Goal: Information Seeking & Learning: Learn about a topic

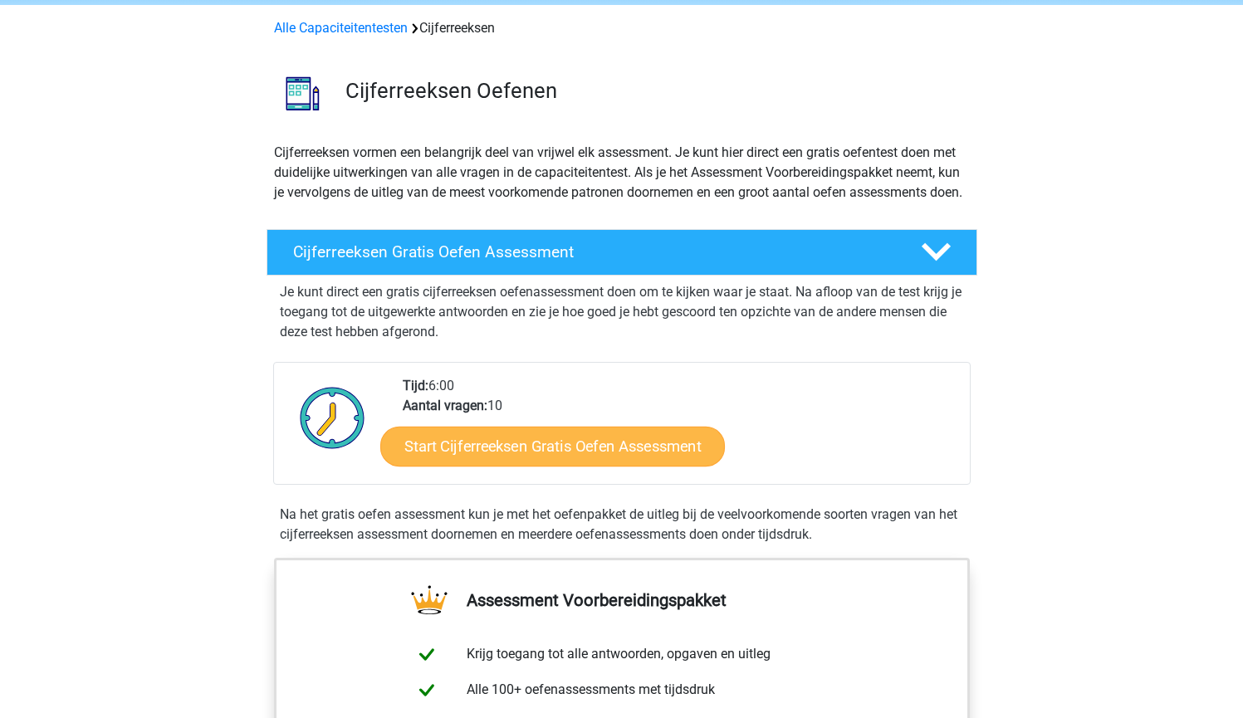
scroll to position [130, 0]
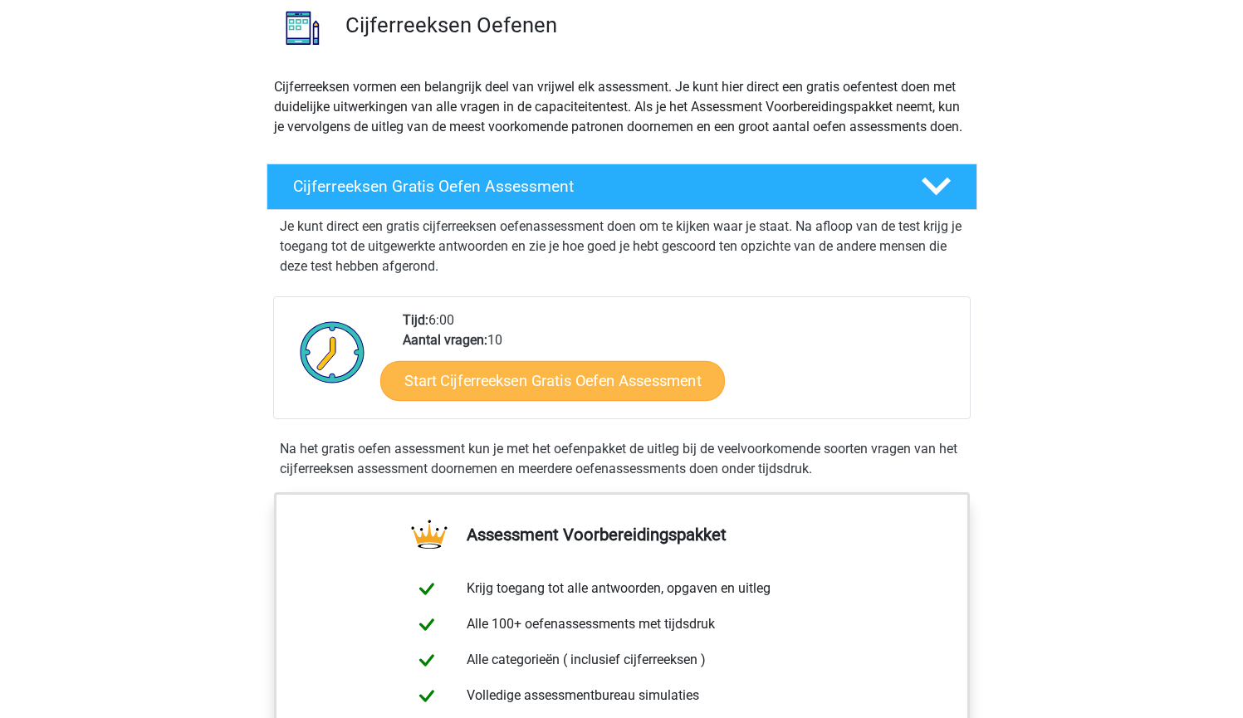
click at [531, 400] on link "Start Cijferreeksen Gratis Oefen Assessment" at bounding box center [552, 380] width 345 height 40
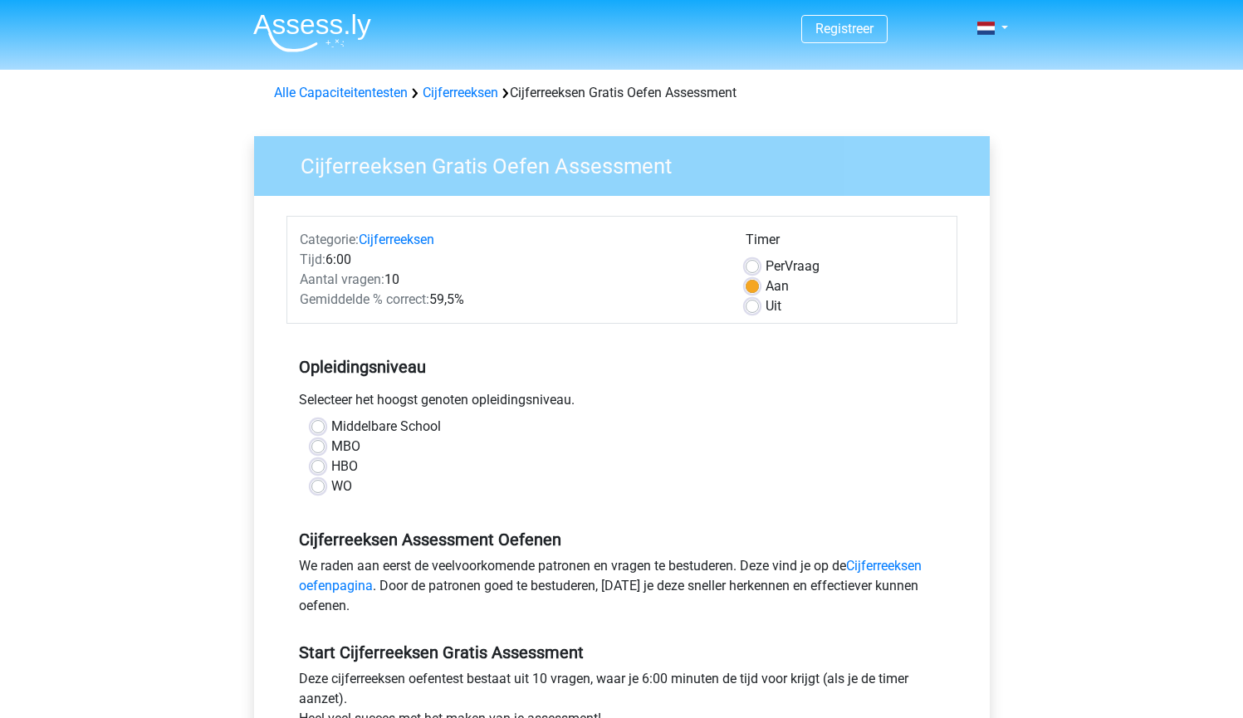
scroll to position [3, 0]
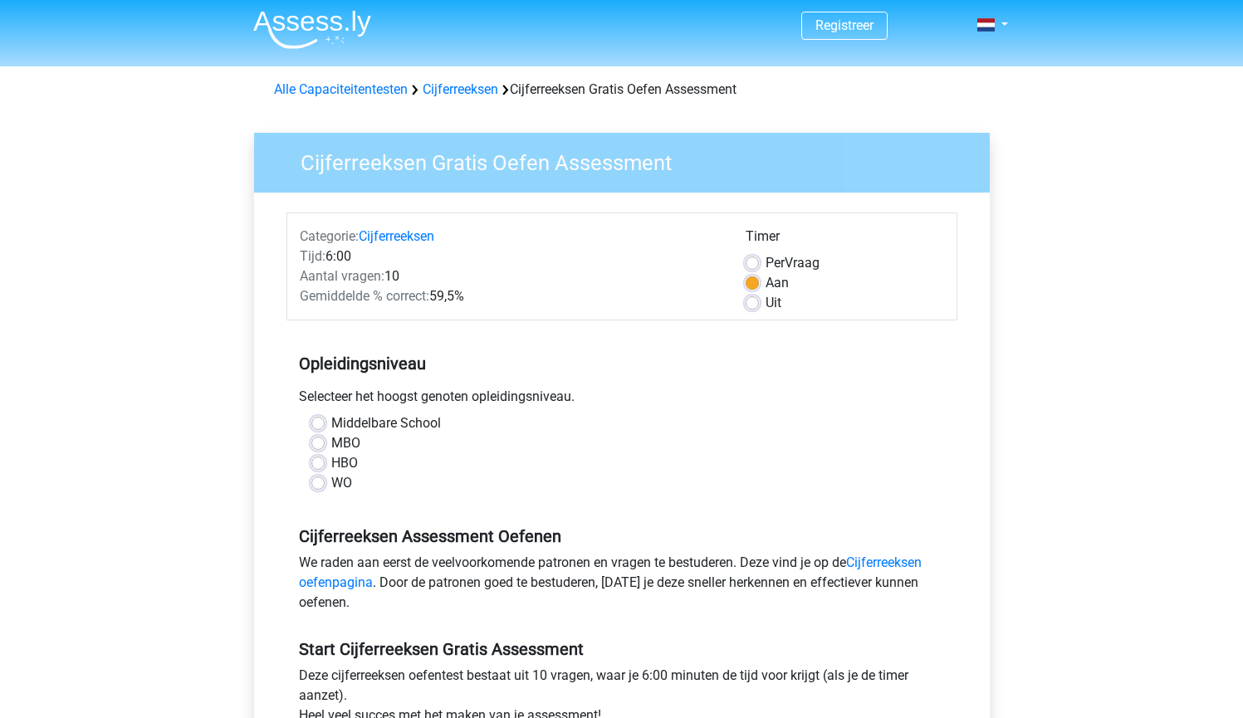
click at [331, 466] on label "HBO" at bounding box center [344, 463] width 27 height 20
click at [322, 466] on input "HBO" at bounding box center [317, 461] width 13 height 17
radio input "true"
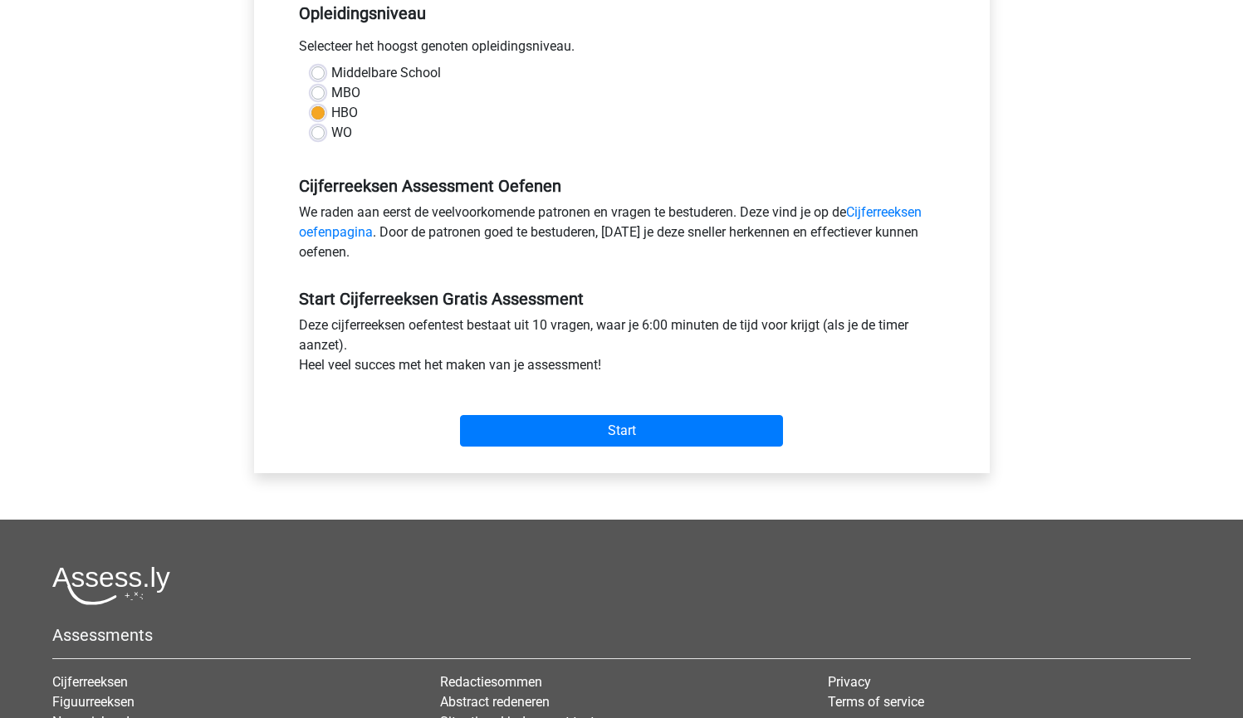
scroll to position [460, 0]
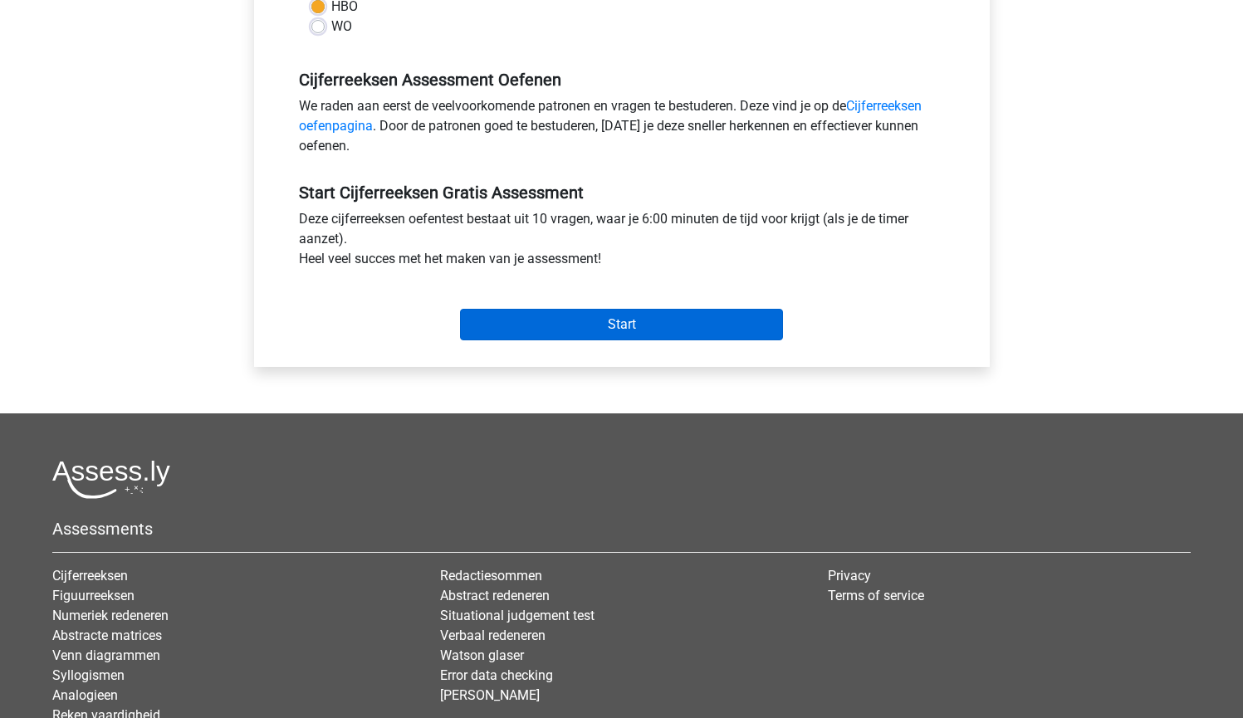
click at [709, 321] on input "Start" at bounding box center [621, 325] width 323 height 32
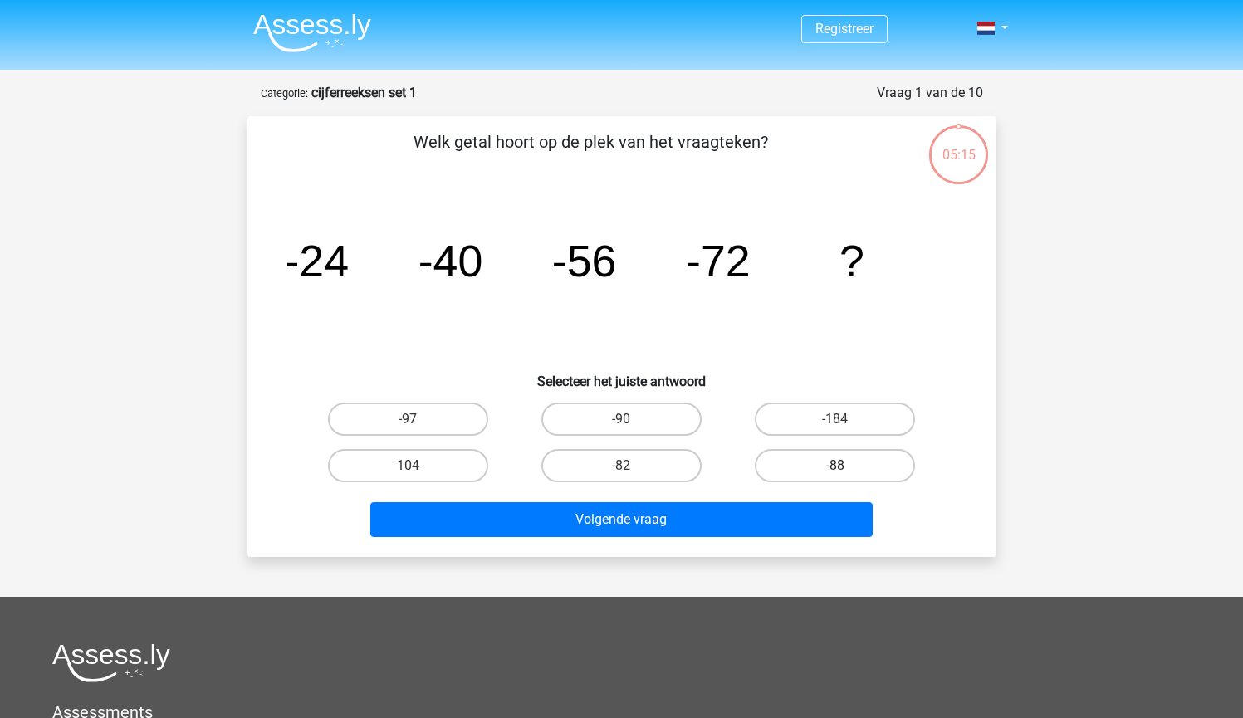
click at [808, 463] on label "-88" at bounding box center [835, 465] width 160 height 33
click at [836, 466] on input "-88" at bounding box center [841, 471] width 11 height 11
radio input "true"
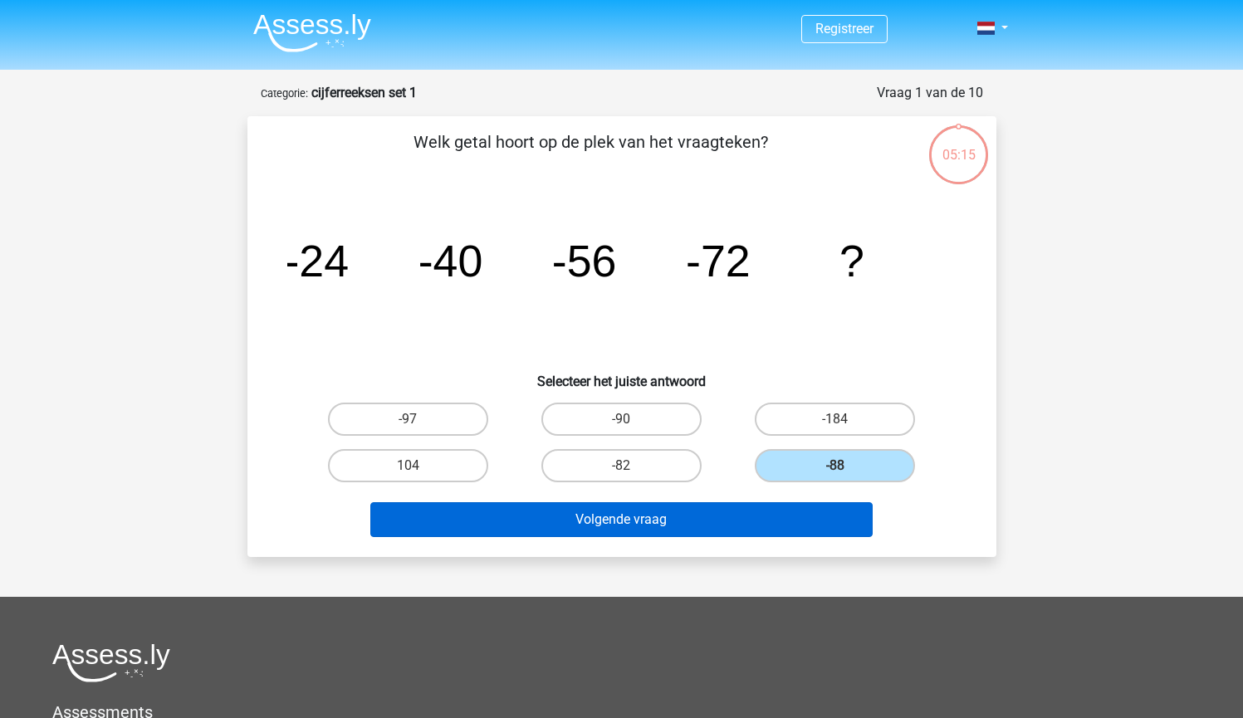
click at [791, 527] on button "Volgende vraag" at bounding box center [621, 519] width 502 height 35
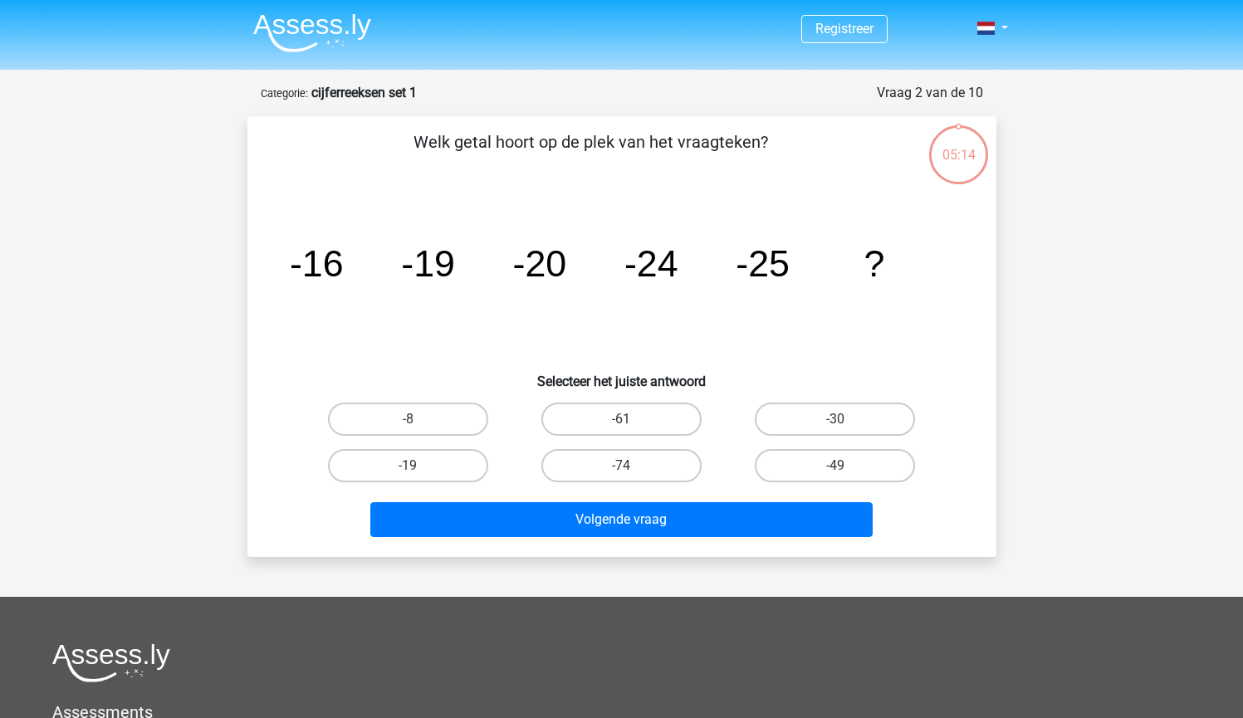
scroll to position [83, 0]
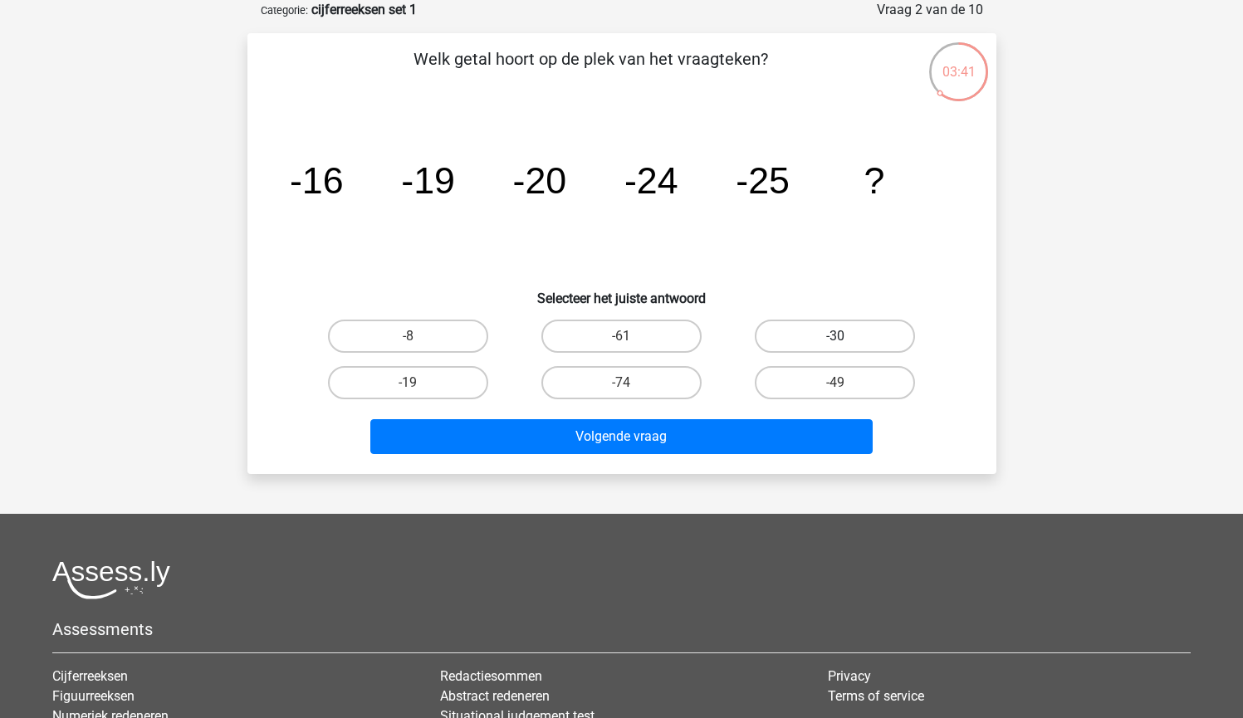
click at [890, 326] on label "-30" at bounding box center [835, 336] width 160 height 33
click at [846, 336] on input "-30" at bounding box center [841, 341] width 11 height 11
radio input "true"
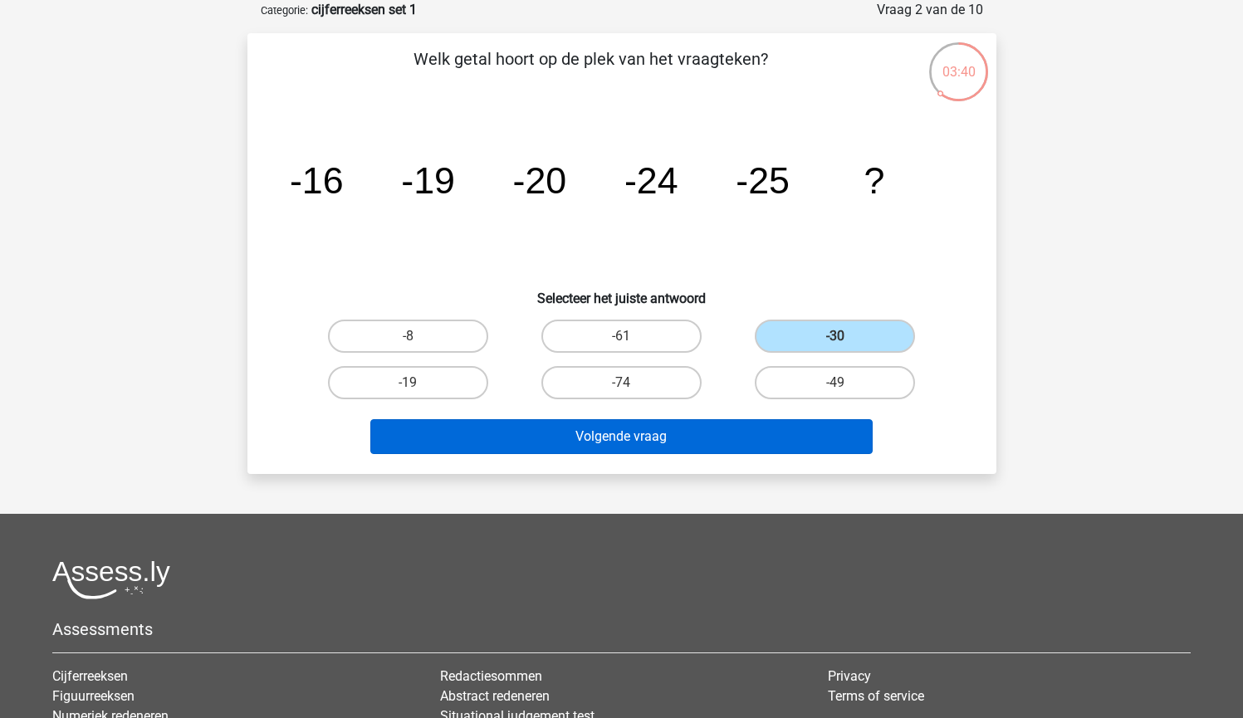
click at [758, 439] on button "Volgende vraag" at bounding box center [621, 436] width 502 height 35
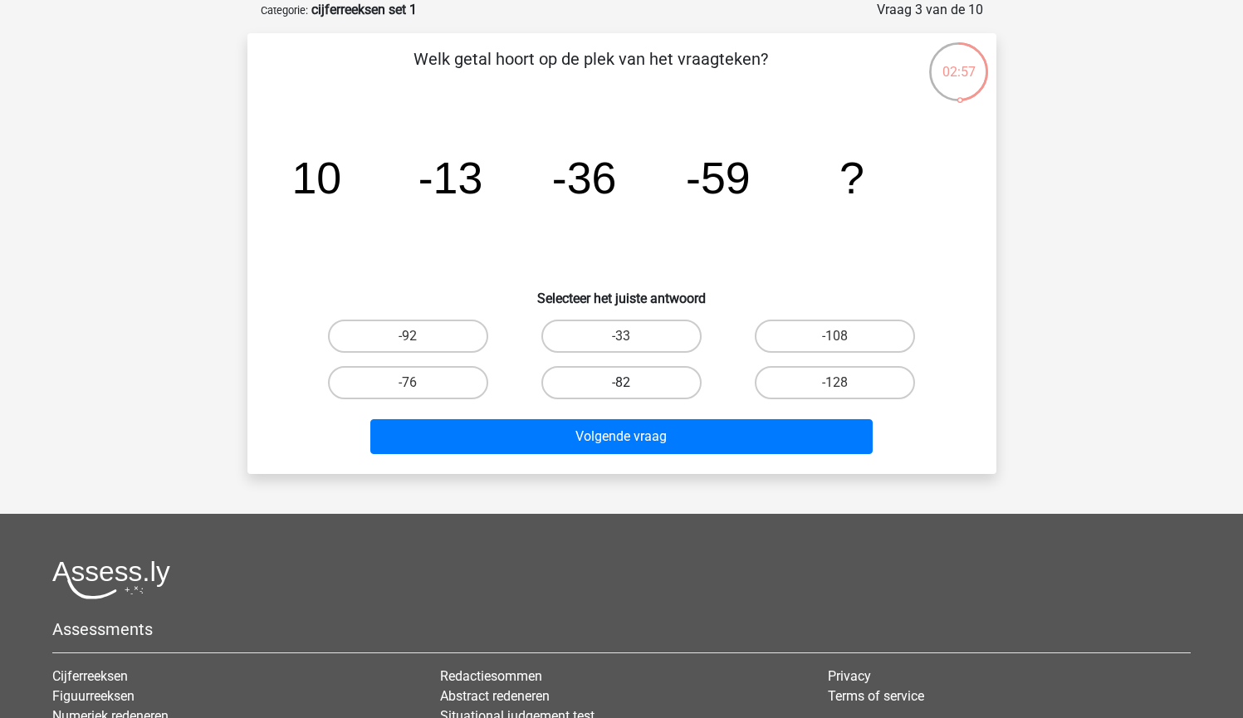
click at [679, 385] on label "-82" at bounding box center [622, 382] width 160 height 33
click at [632, 385] on input "-82" at bounding box center [626, 388] width 11 height 11
radio input "true"
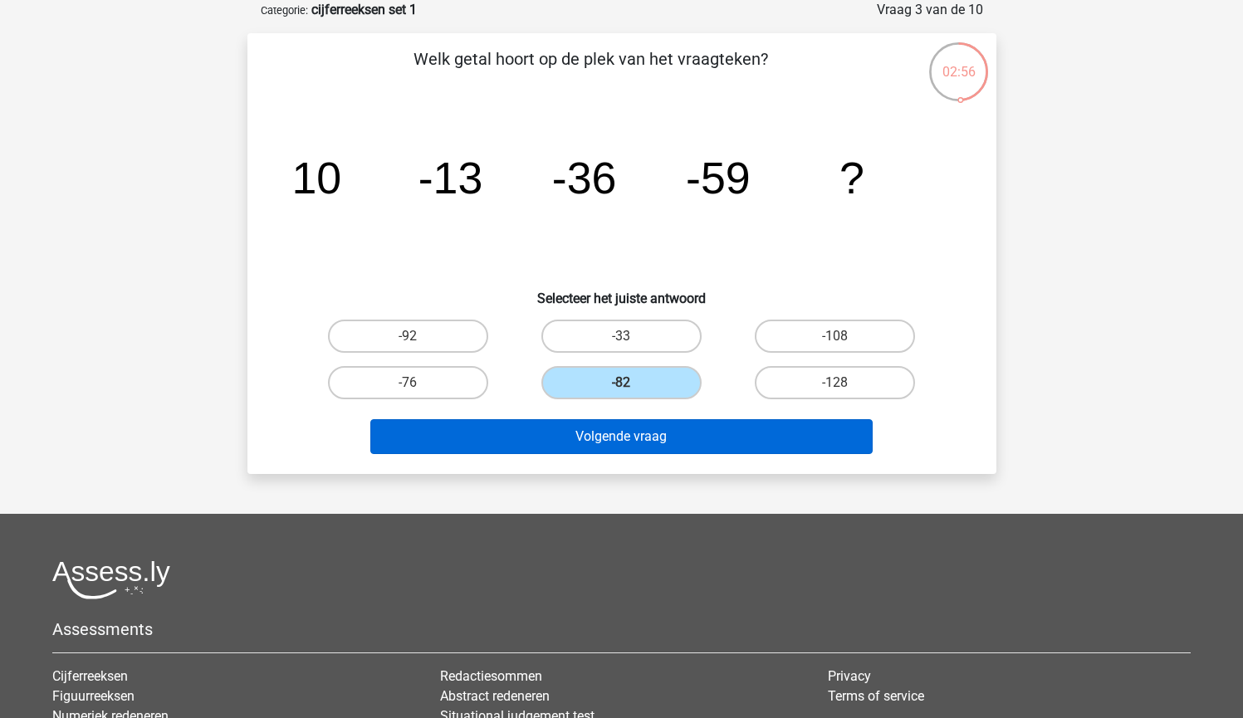
click at [742, 431] on button "Volgende vraag" at bounding box center [621, 436] width 502 height 35
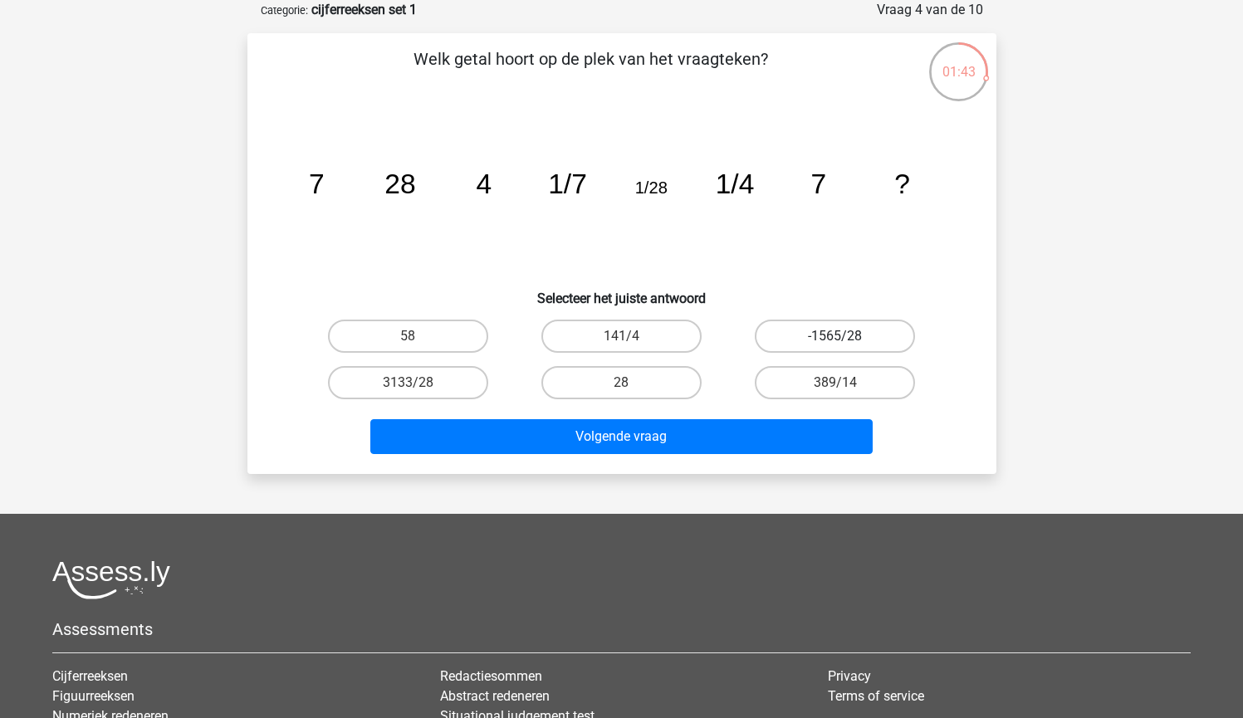
click at [811, 339] on label "-1565/28" at bounding box center [835, 336] width 160 height 33
click at [836, 339] on input "-1565/28" at bounding box center [841, 341] width 11 height 11
radio input "true"
click at [463, 380] on label "3133/28" at bounding box center [408, 382] width 160 height 33
click at [419, 383] on input "3133/28" at bounding box center [413, 388] width 11 height 11
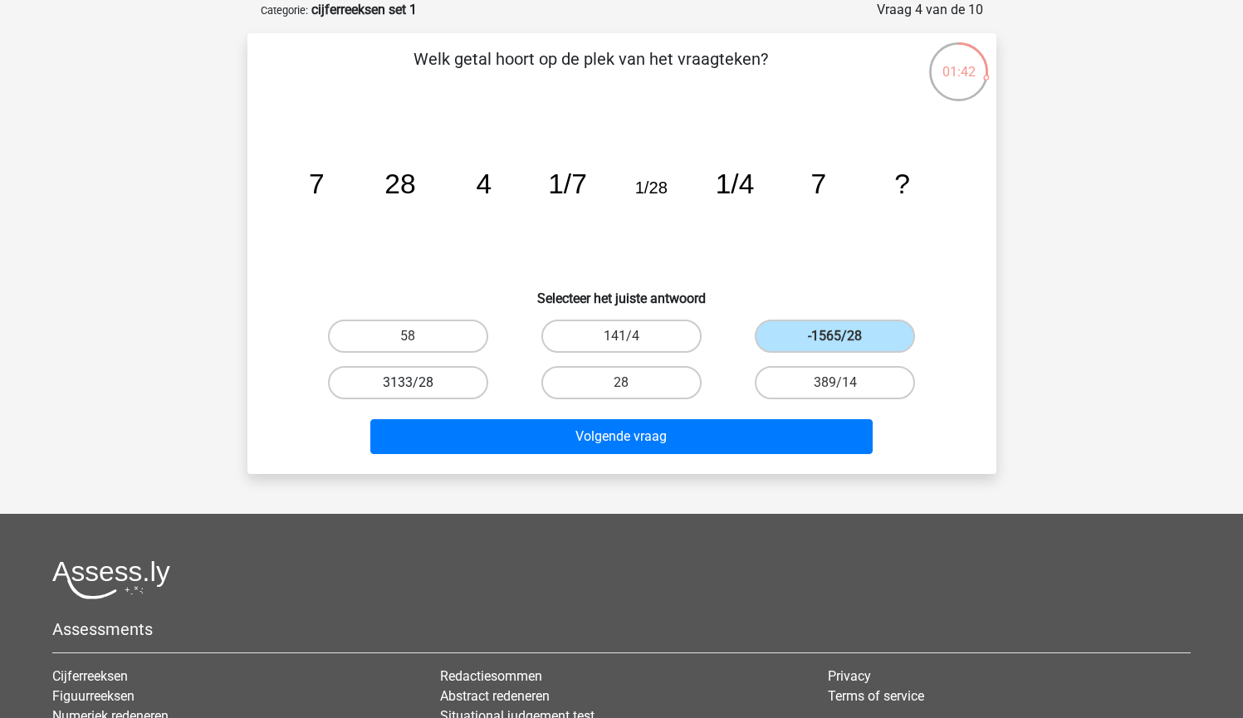
radio input "true"
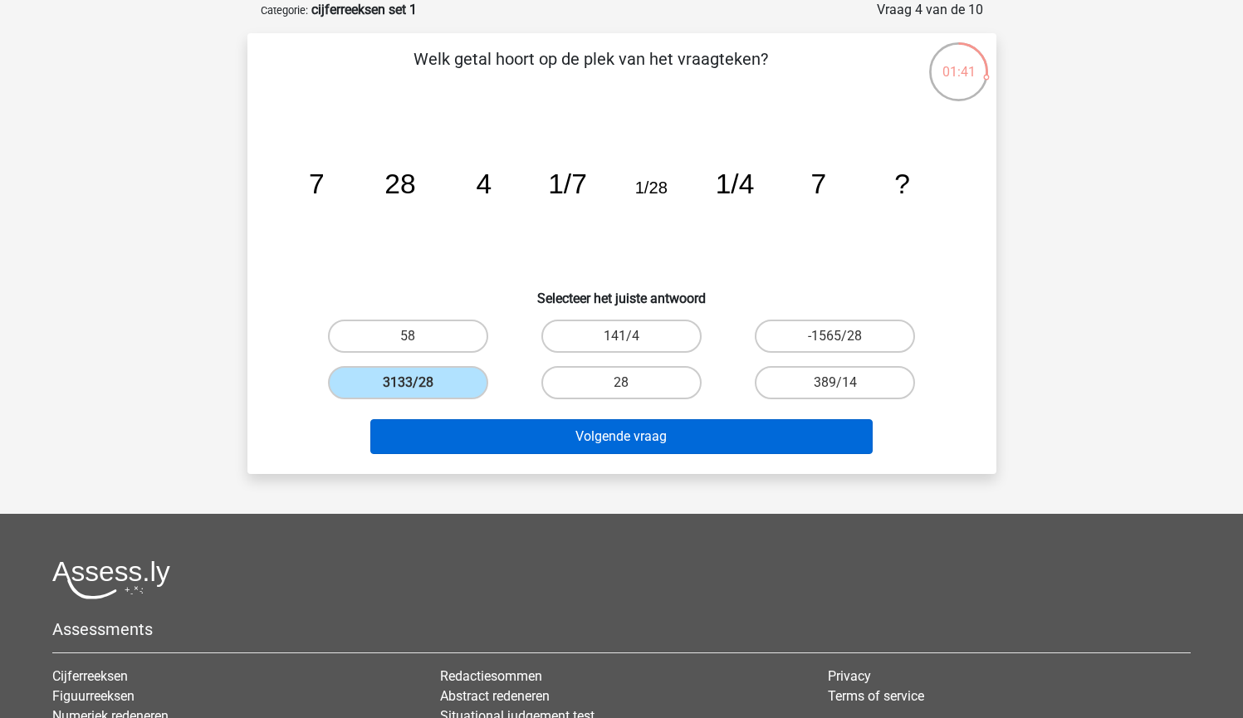
click at [529, 432] on button "Volgende vraag" at bounding box center [621, 436] width 502 height 35
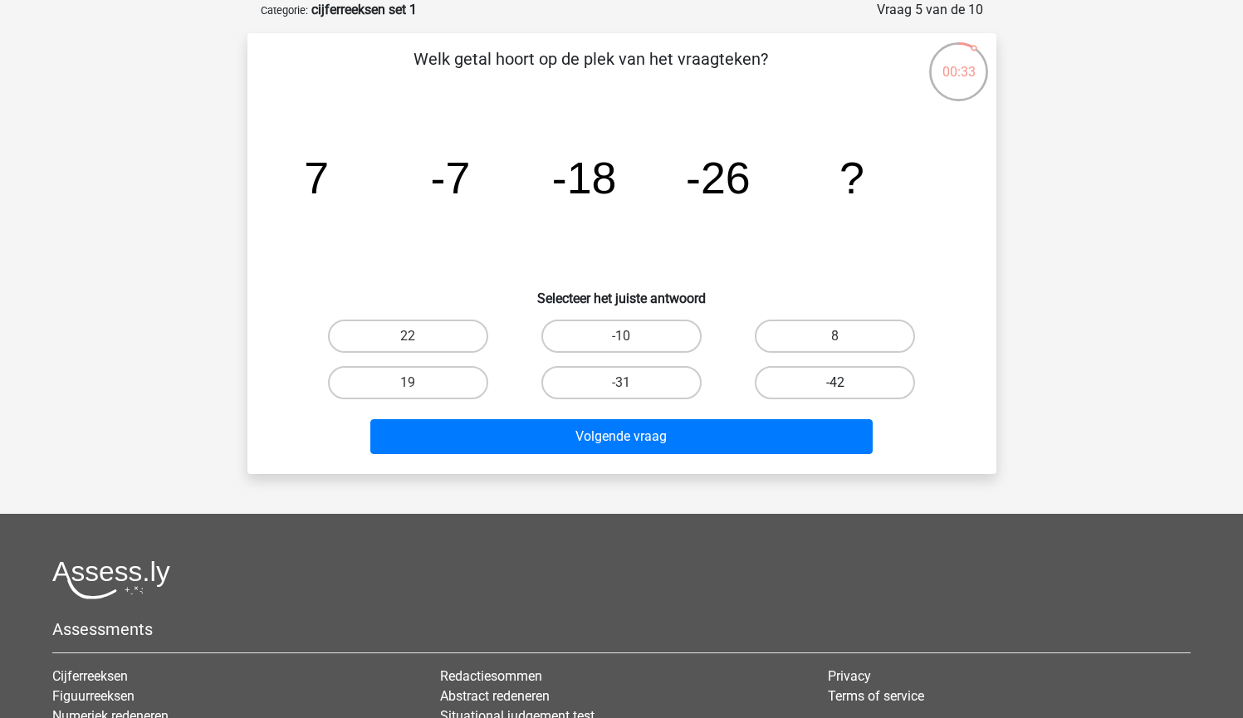
click at [806, 385] on label "-42" at bounding box center [835, 382] width 160 height 33
click at [836, 385] on input "-42" at bounding box center [841, 388] width 11 height 11
radio input "true"
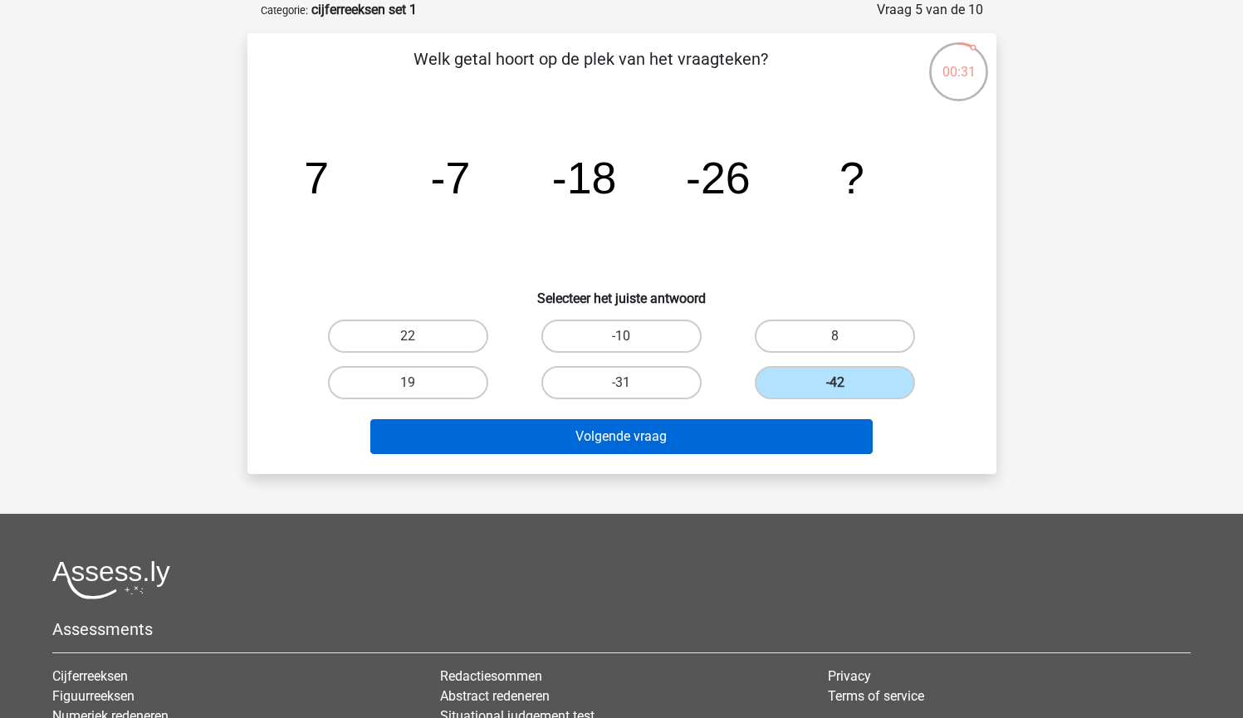
click at [736, 427] on button "Volgende vraag" at bounding box center [621, 436] width 502 height 35
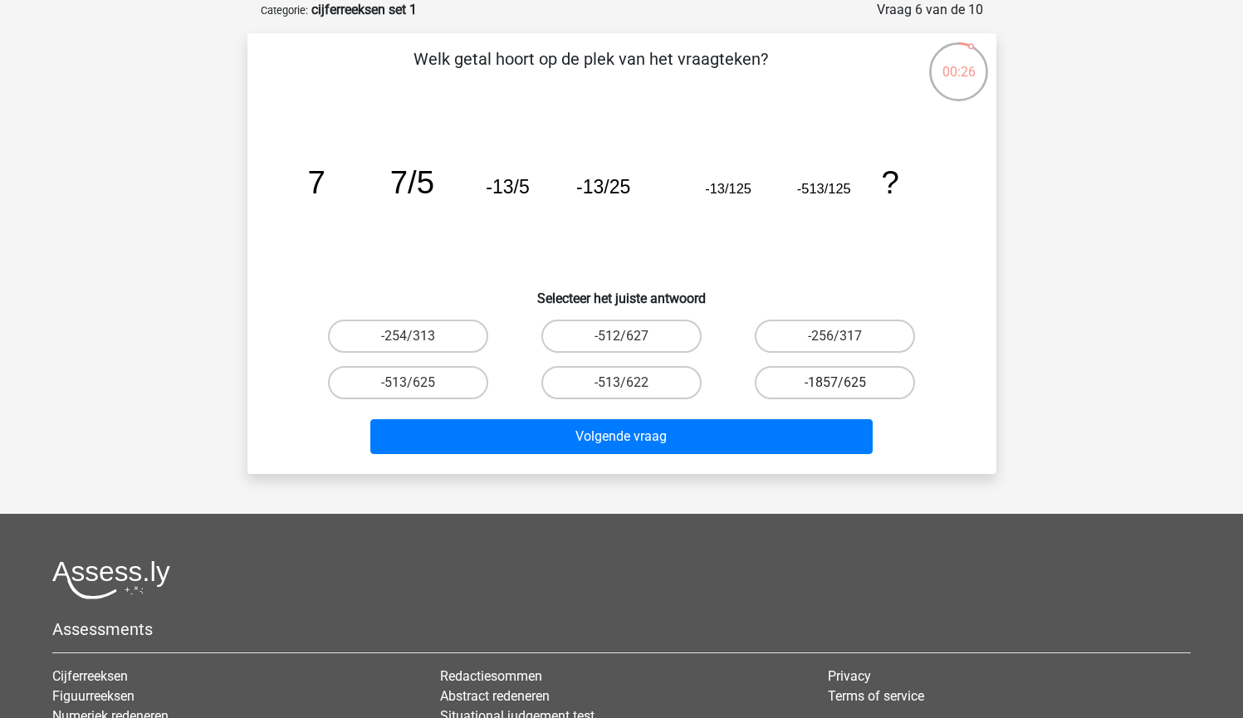
drag, startPoint x: 815, startPoint y: 346, endPoint x: 788, endPoint y: 387, distance: 49.3
click at [813, 346] on label "-256/317" at bounding box center [835, 336] width 160 height 33
click at [836, 346] on input "-256/317" at bounding box center [841, 341] width 11 height 11
radio input "true"
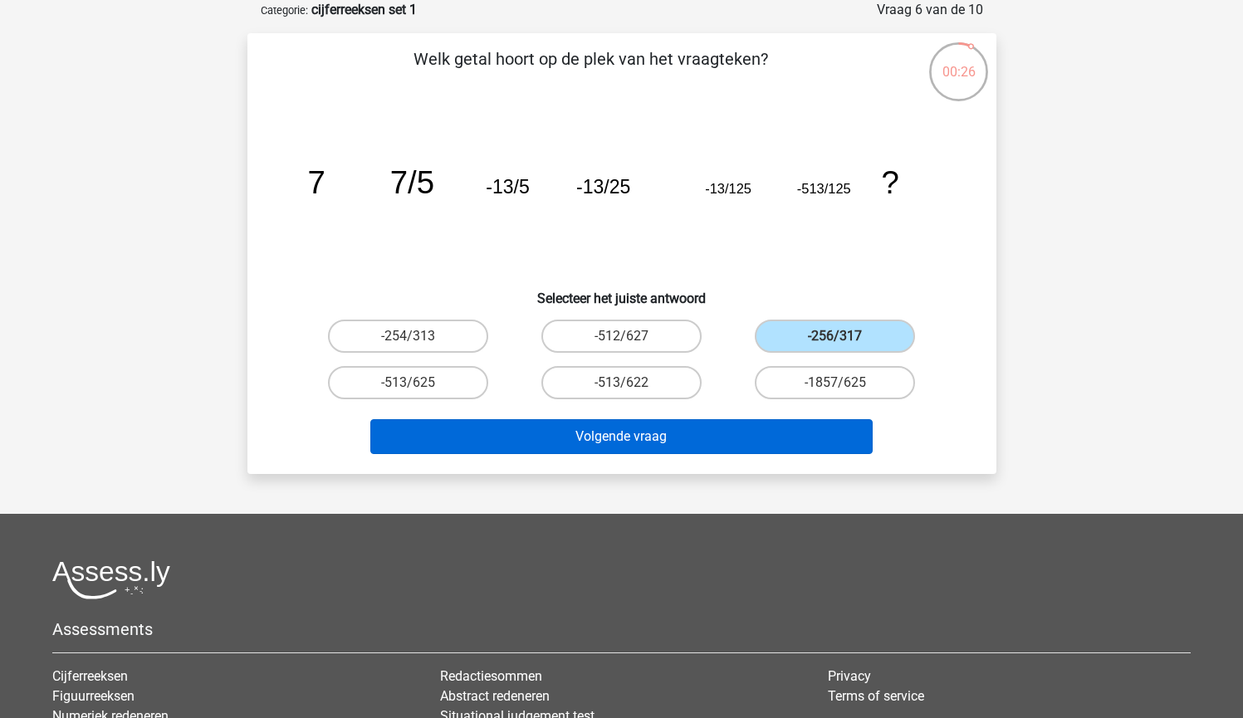
click at [780, 434] on button "Volgende vraag" at bounding box center [621, 436] width 502 height 35
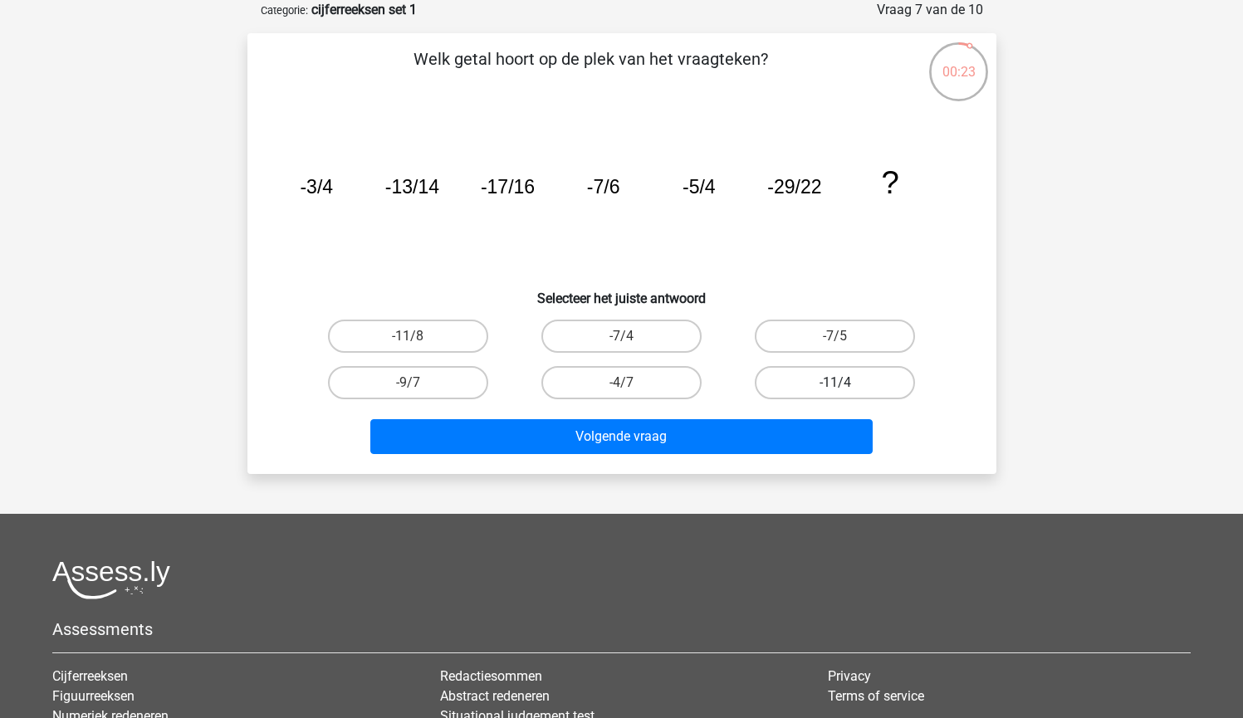
click at [832, 382] on label "-11/4" at bounding box center [835, 382] width 160 height 33
click at [836, 383] on input "-11/4" at bounding box center [841, 388] width 11 height 11
radio input "true"
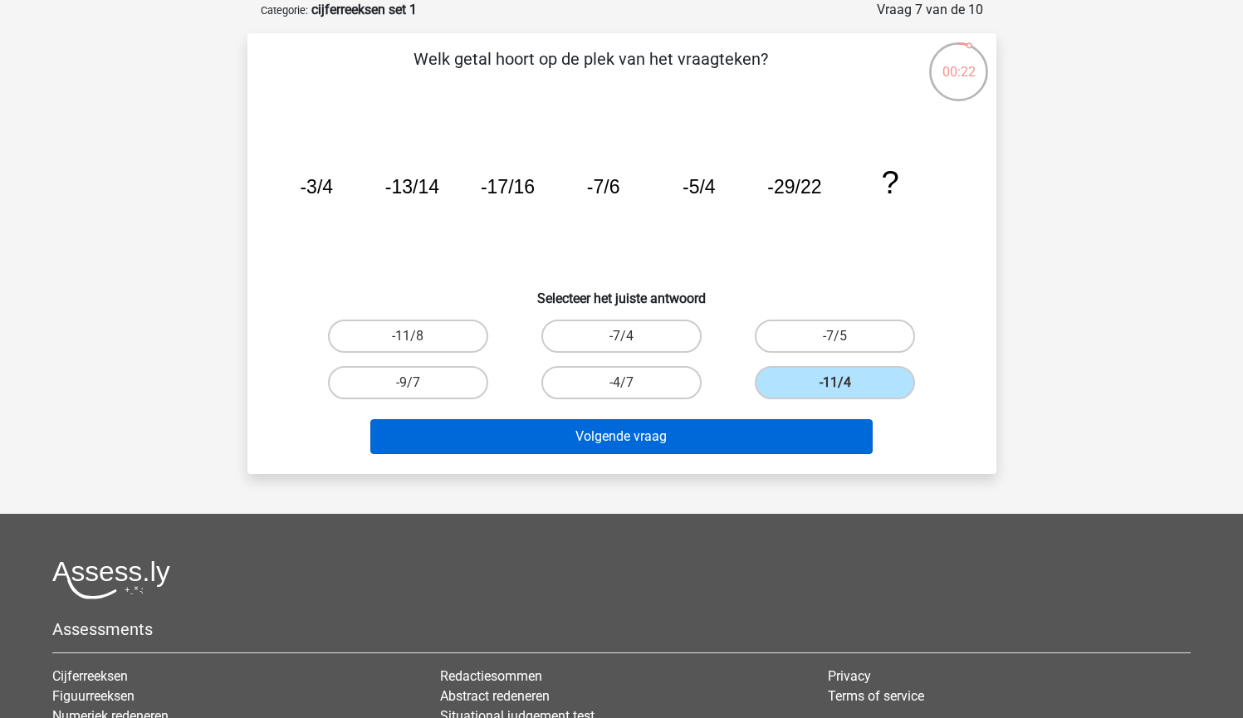
click at [815, 439] on button "Volgende vraag" at bounding box center [621, 436] width 502 height 35
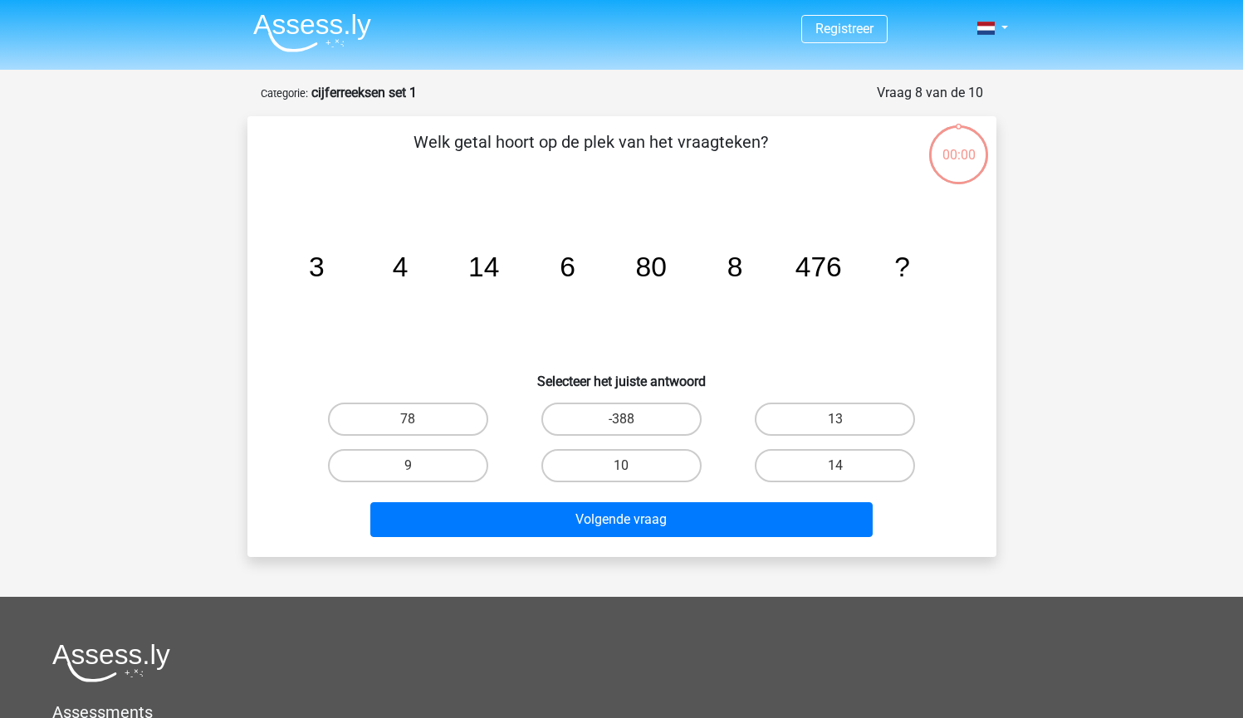
scroll to position [83, 0]
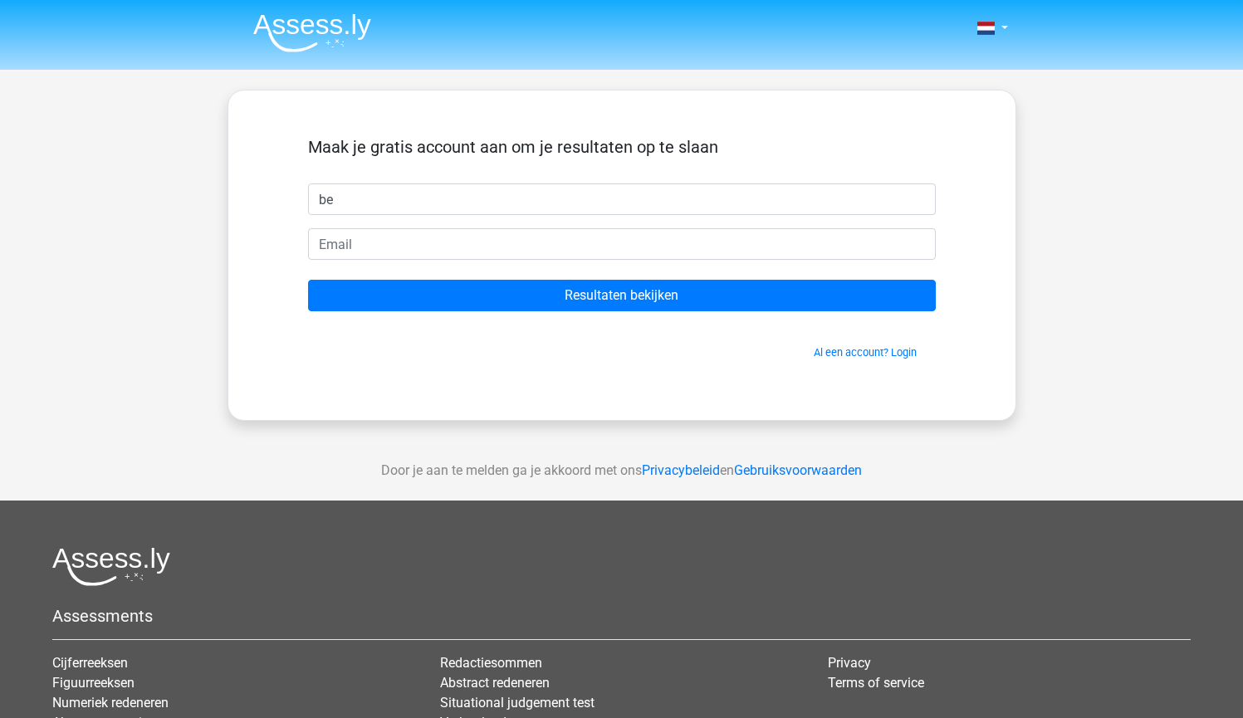
type input "b"
type input "bbbbbb"
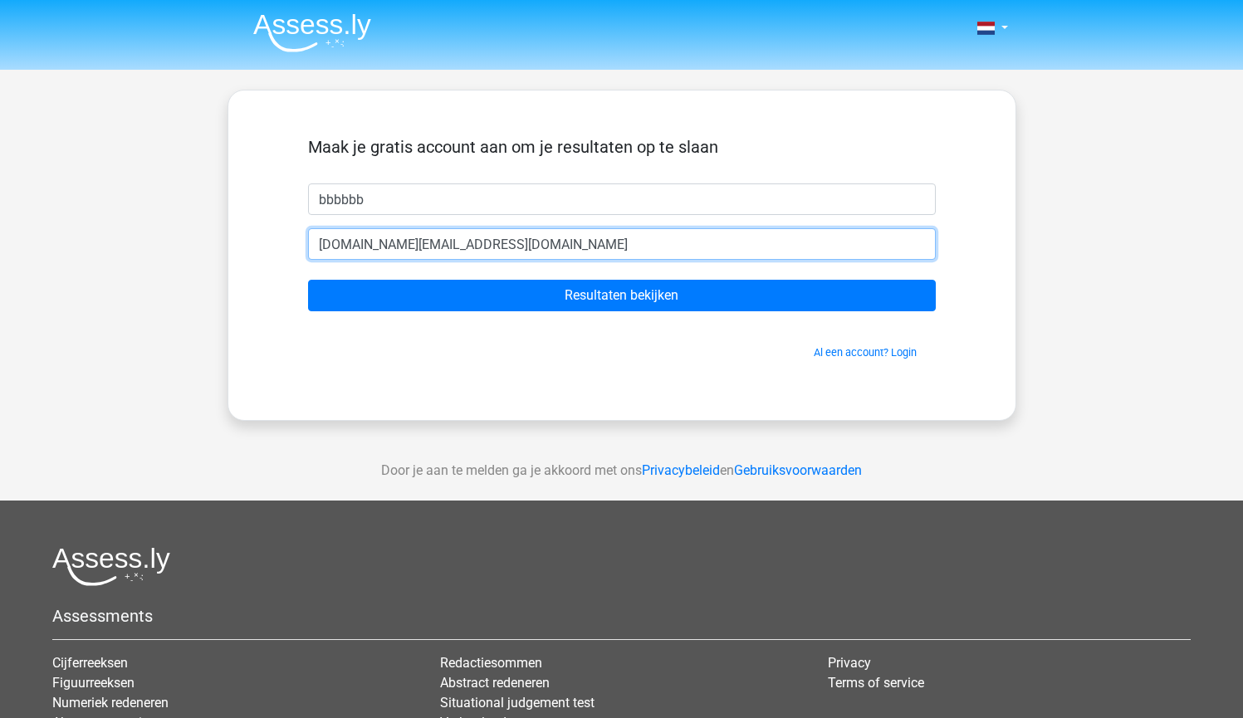
type input "[DOMAIN_NAME][EMAIL_ADDRESS][DOMAIN_NAME]"
click at [621, 296] on input "Resultaten bekijken" at bounding box center [622, 296] width 628 height 32
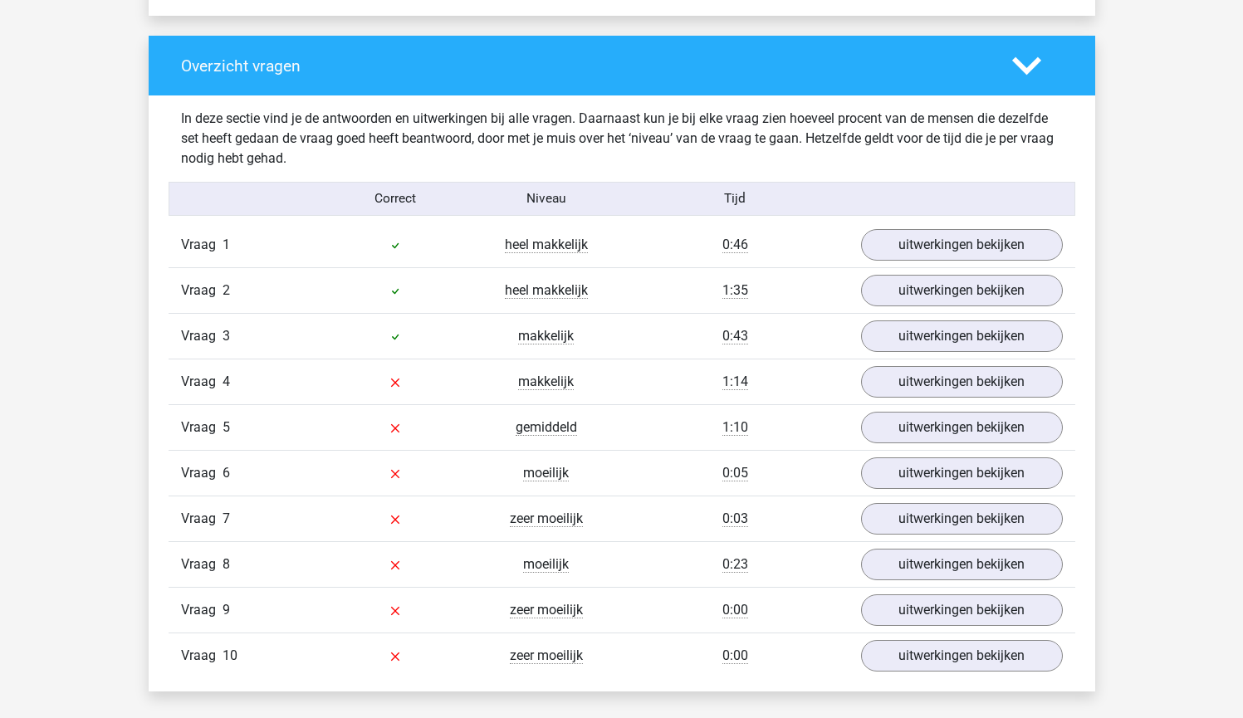
scroll to position [1247, 0]
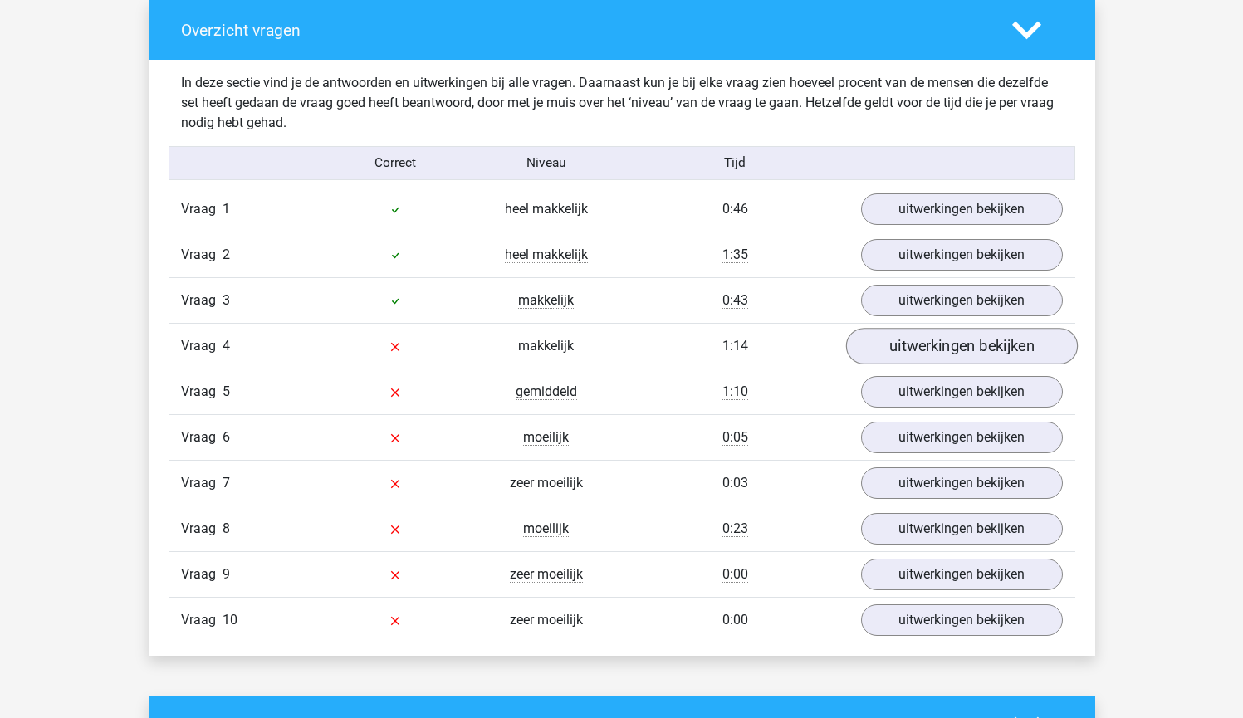
click at [897, 345] on link "uitwerkingen bekijken" at bounding box center [962, 347] width 232 height 37
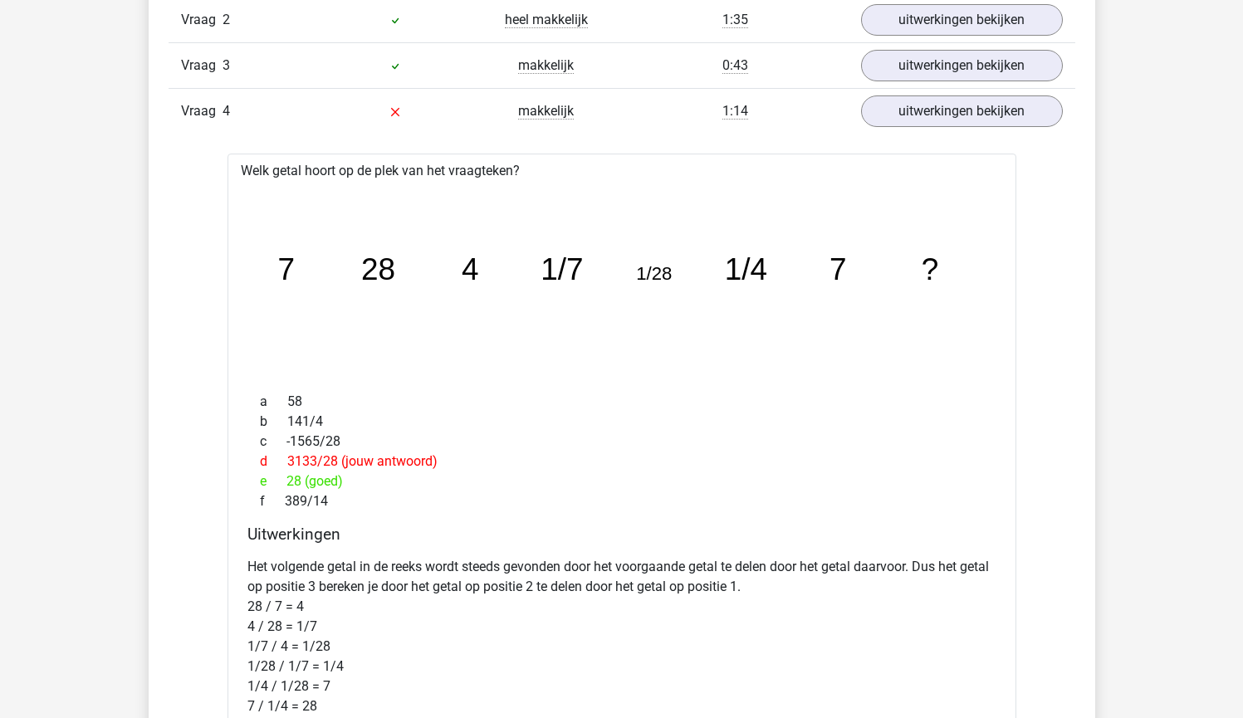
scroll to position [1628, 0]
